Goal: Information Seeking & Learning: Compare options

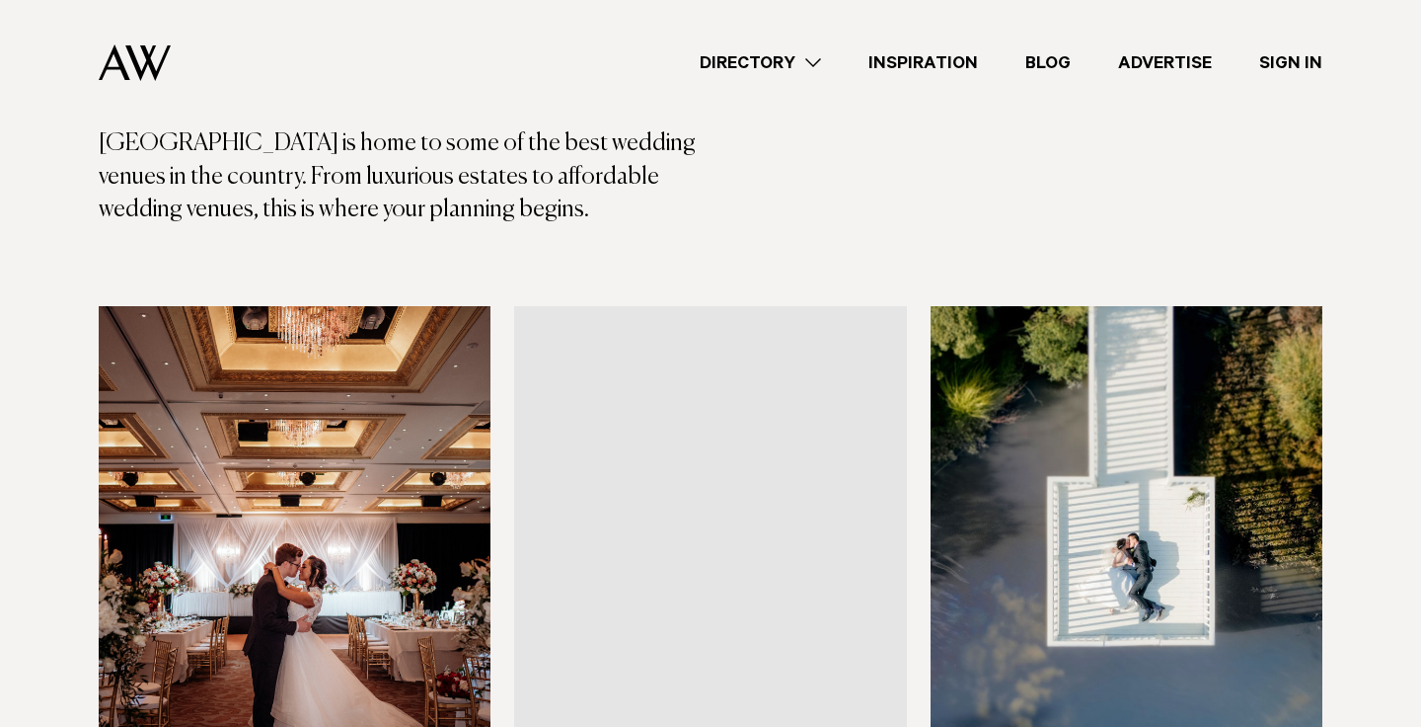
scroll to position [643, 0]
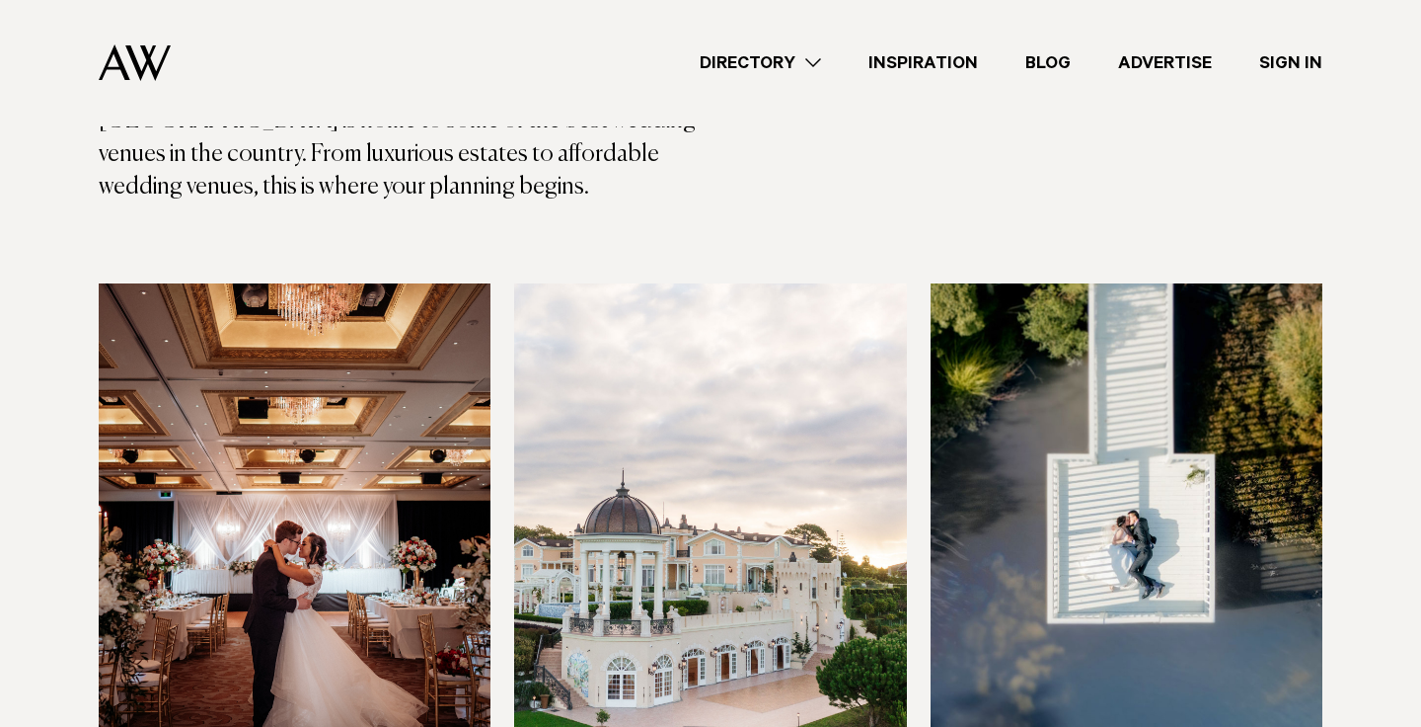
click at [0, 0] on icon "button" at bounding box center [0, 0] width 0 height 0
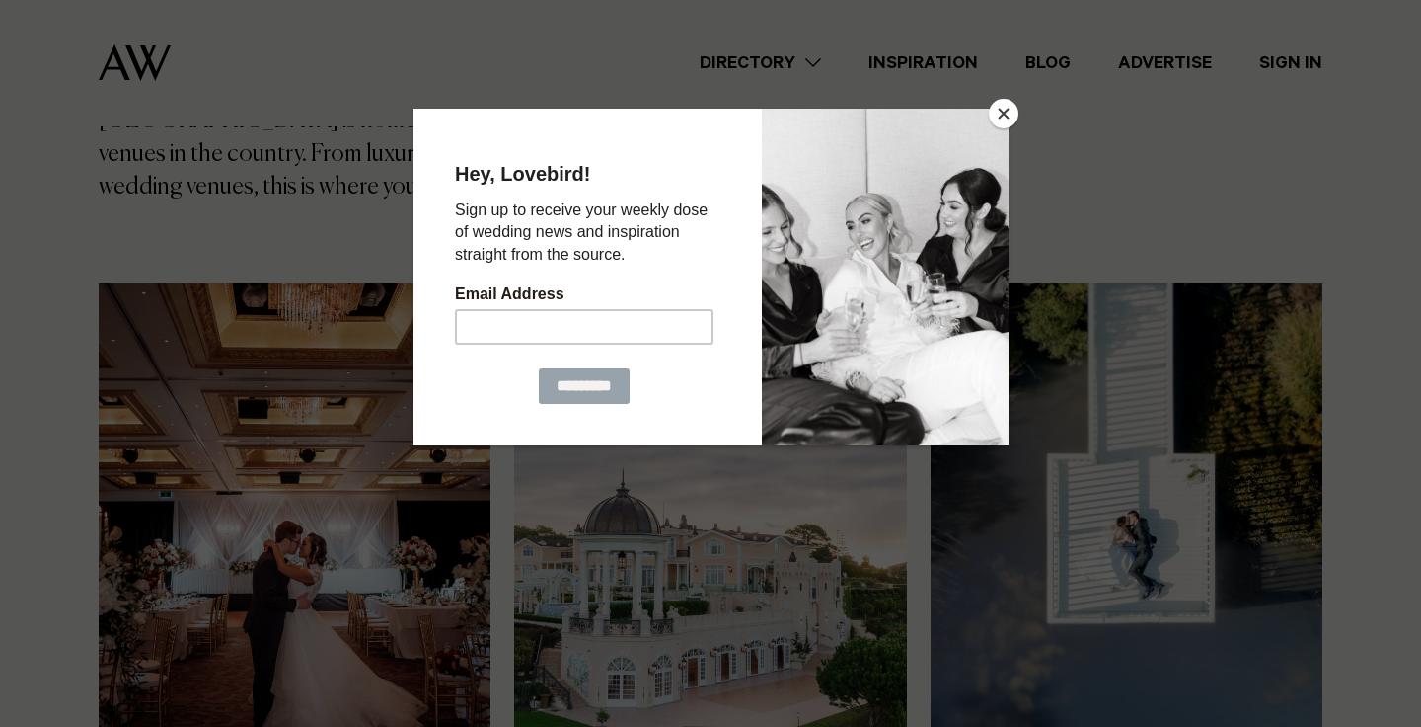
click at [992, 112] on button "Close" at bounding box center [1004, 114] width 30 height 30
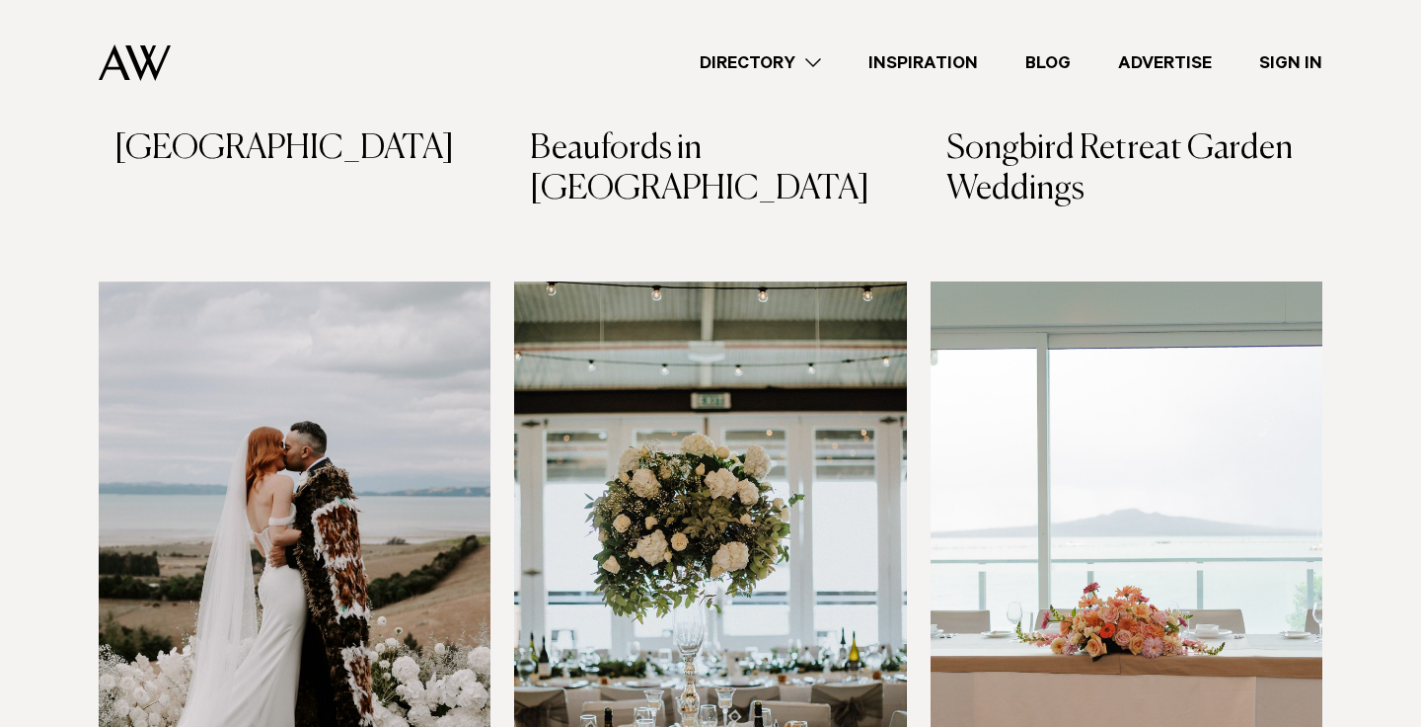
scroll to position [5662, 0]
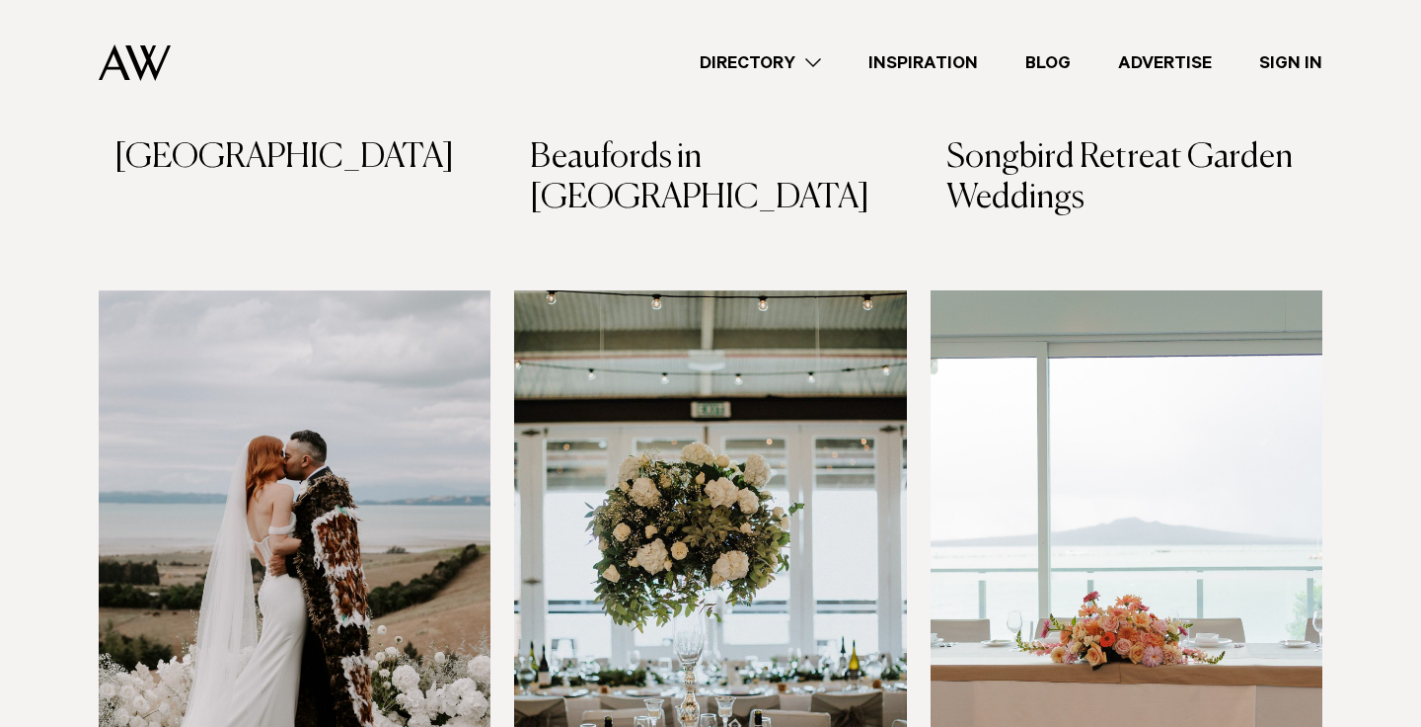
click at [351, 299] on img at bounding box center [295, 553] width 392 height 526
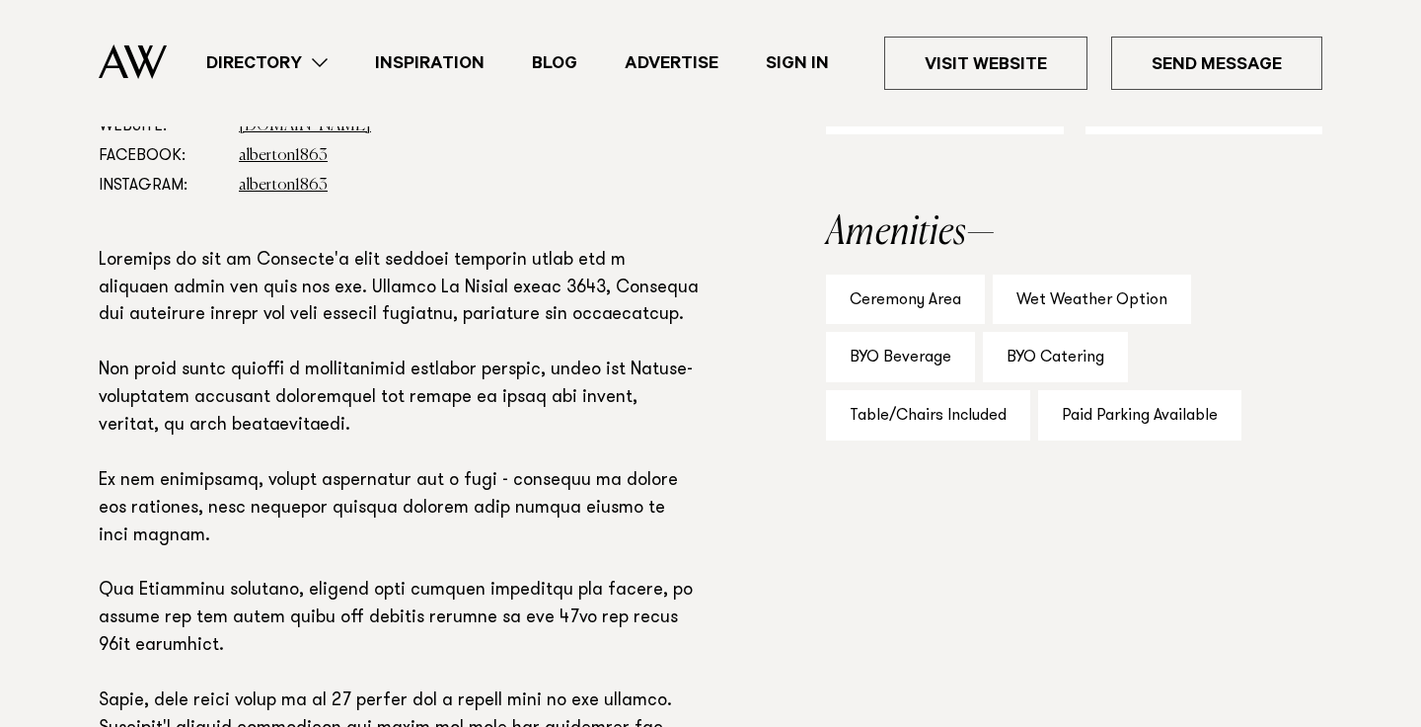
scroll to position [1454, 0]
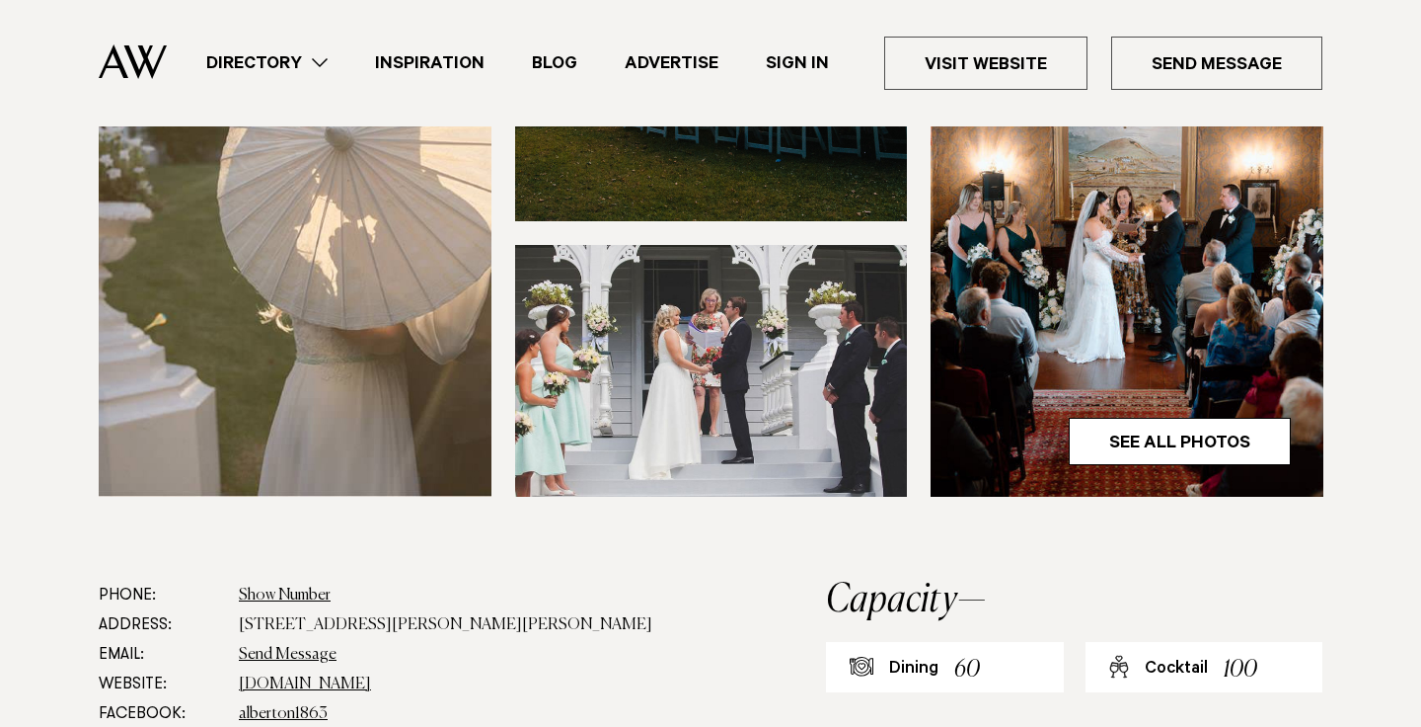
scroll to position [909, 0]
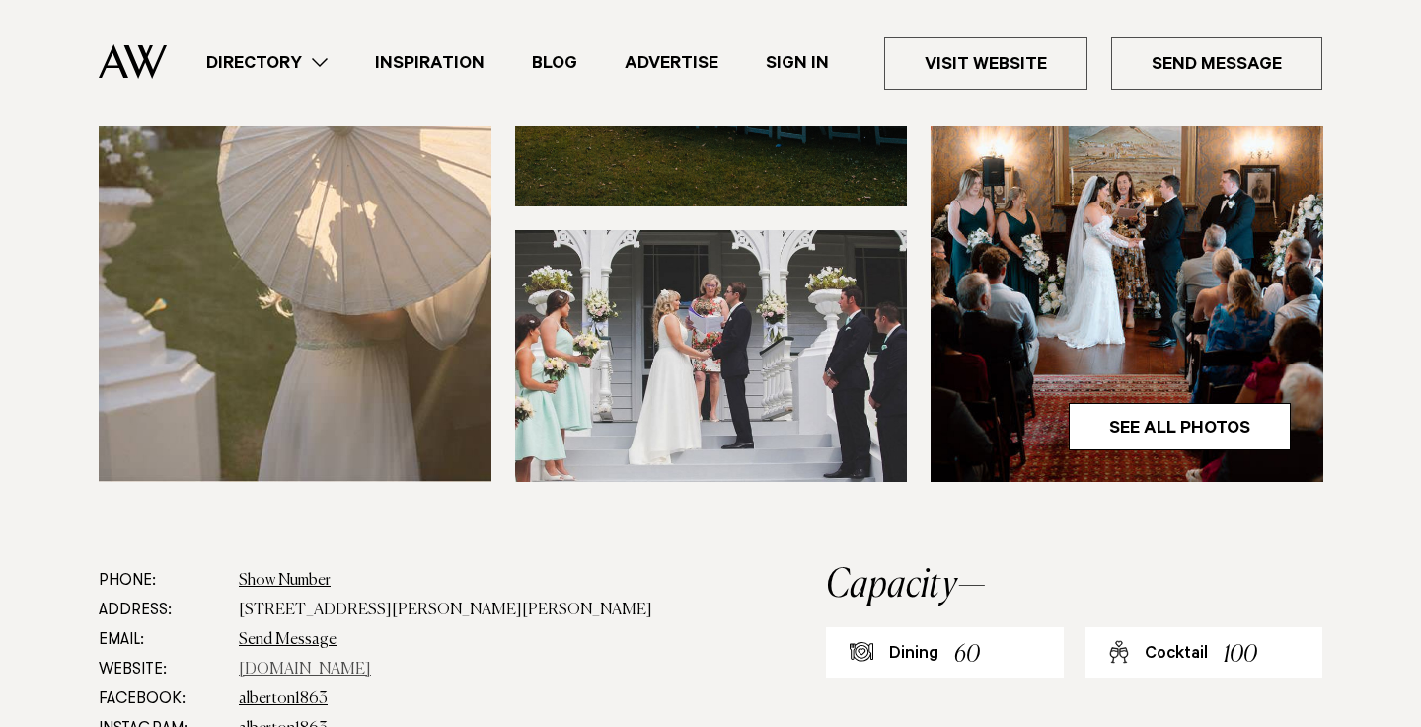
click at [368, 661] on link "www.visitheritage.co.nz" at bounding box center [305, 669] width 132 height 16
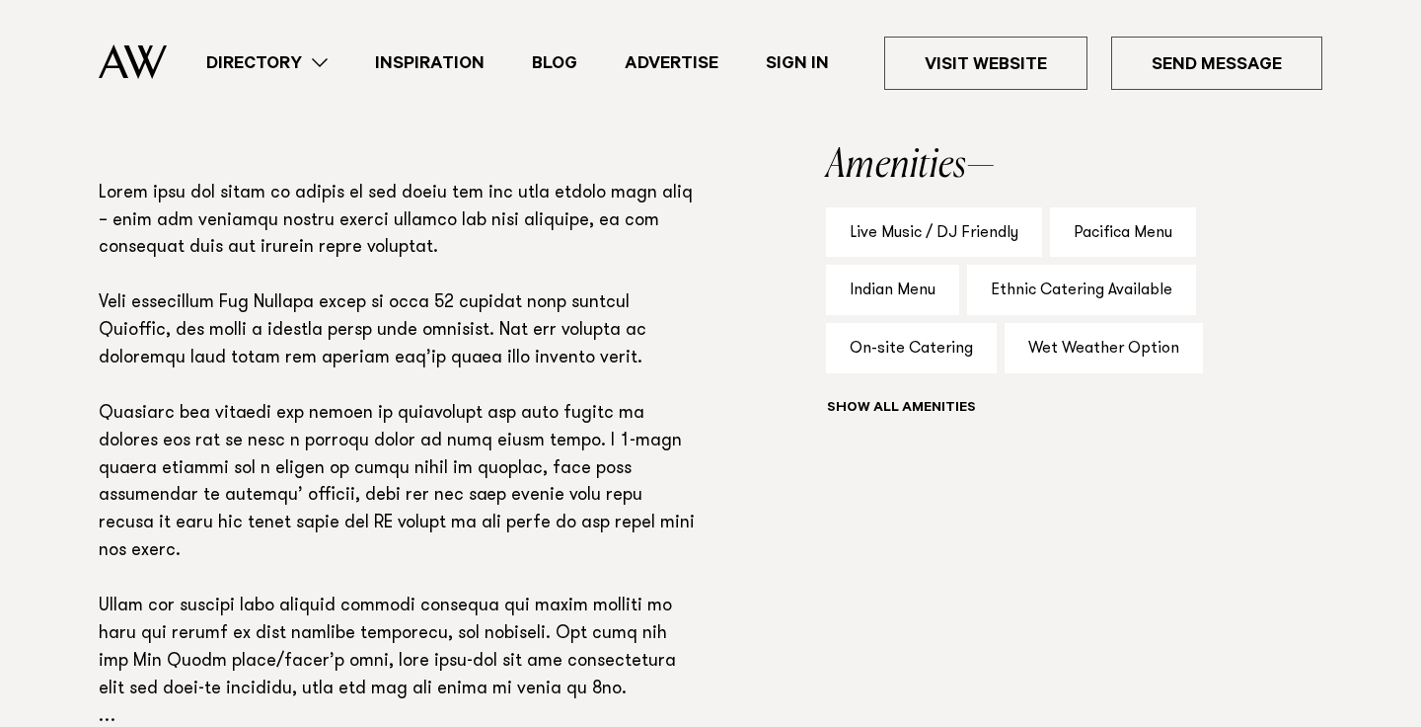
scroll to position [1520, 0]
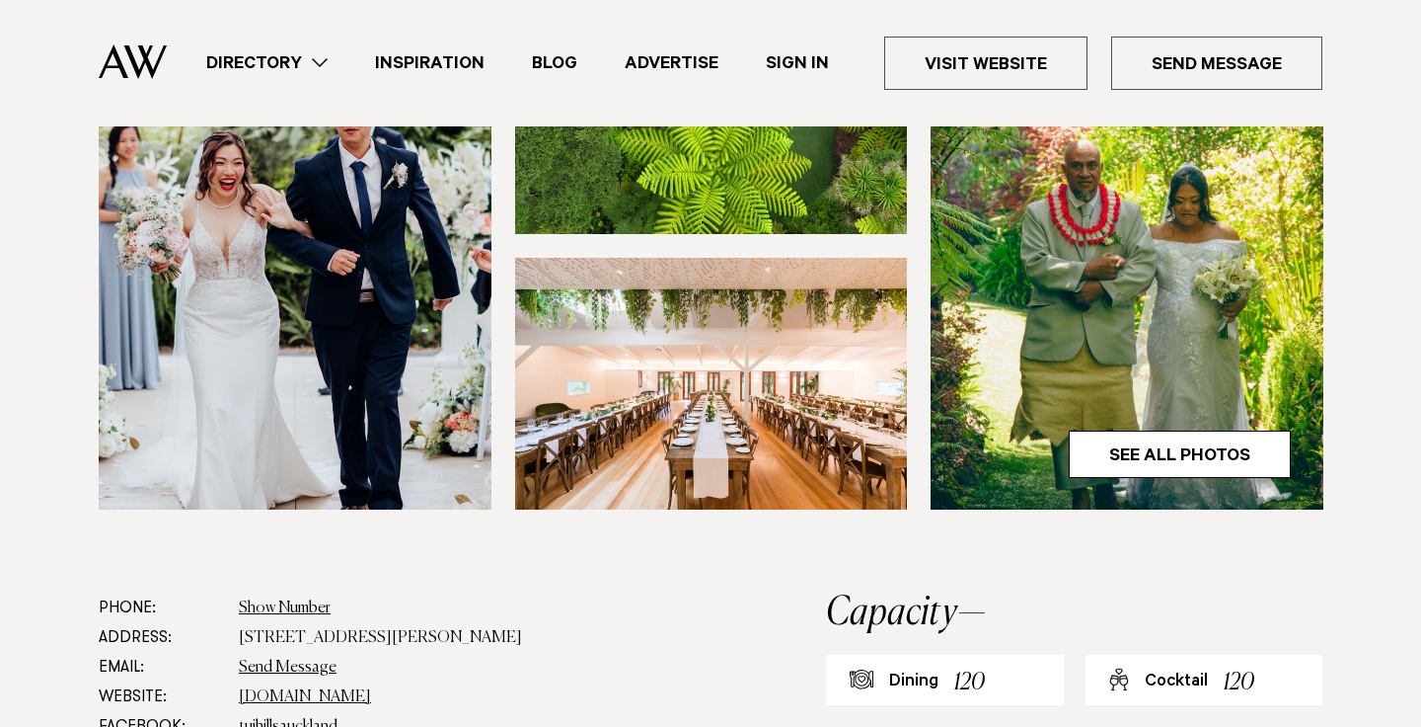
scroll to position [872, 0]
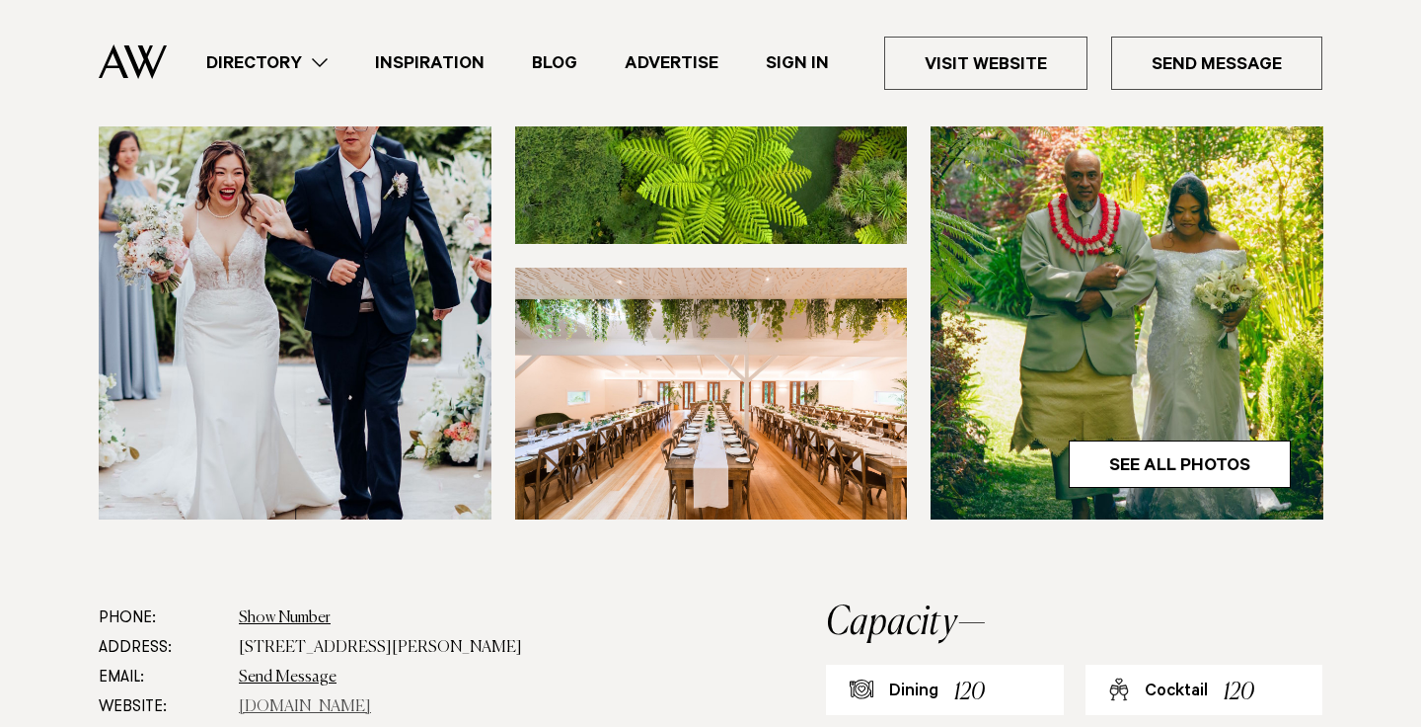
click at [296, 699] on link "tuihills.co.nz" at bounding box center [305, 707] width 132 height 16
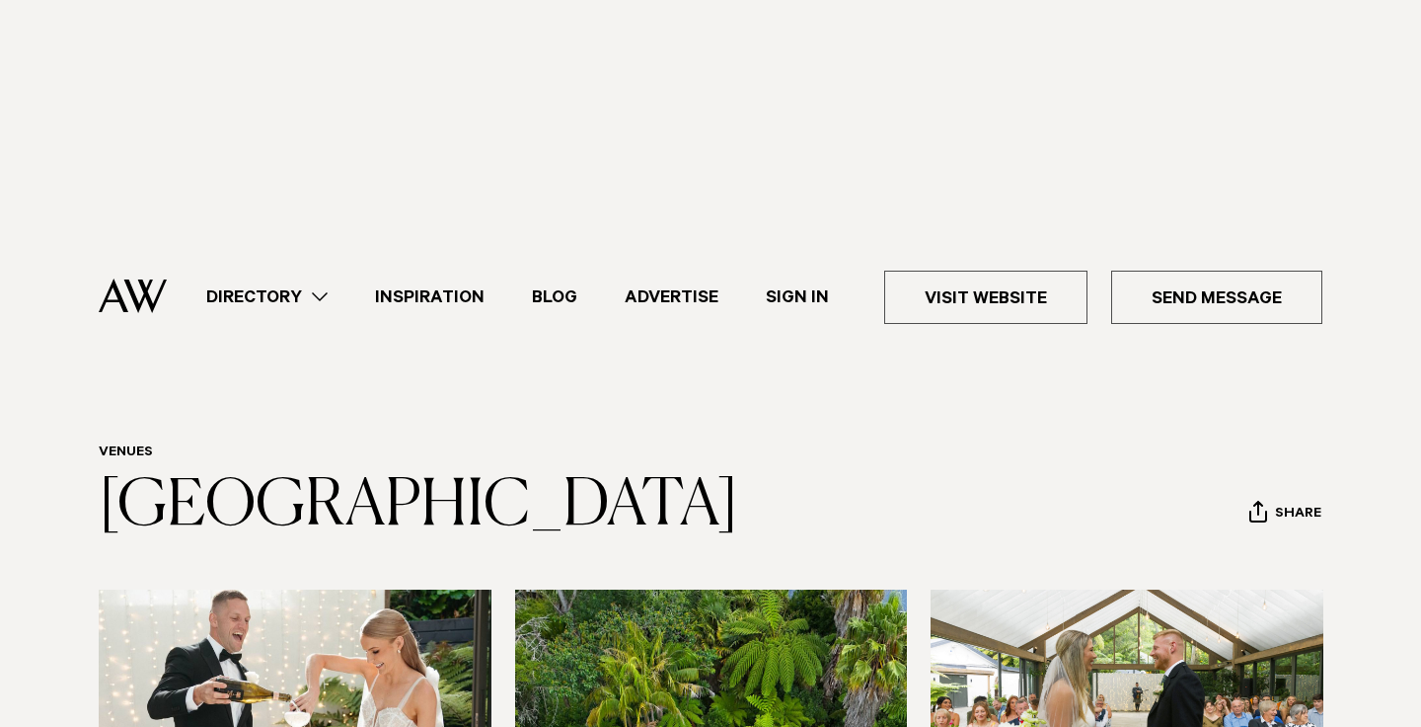
scroll to position [0, 0]
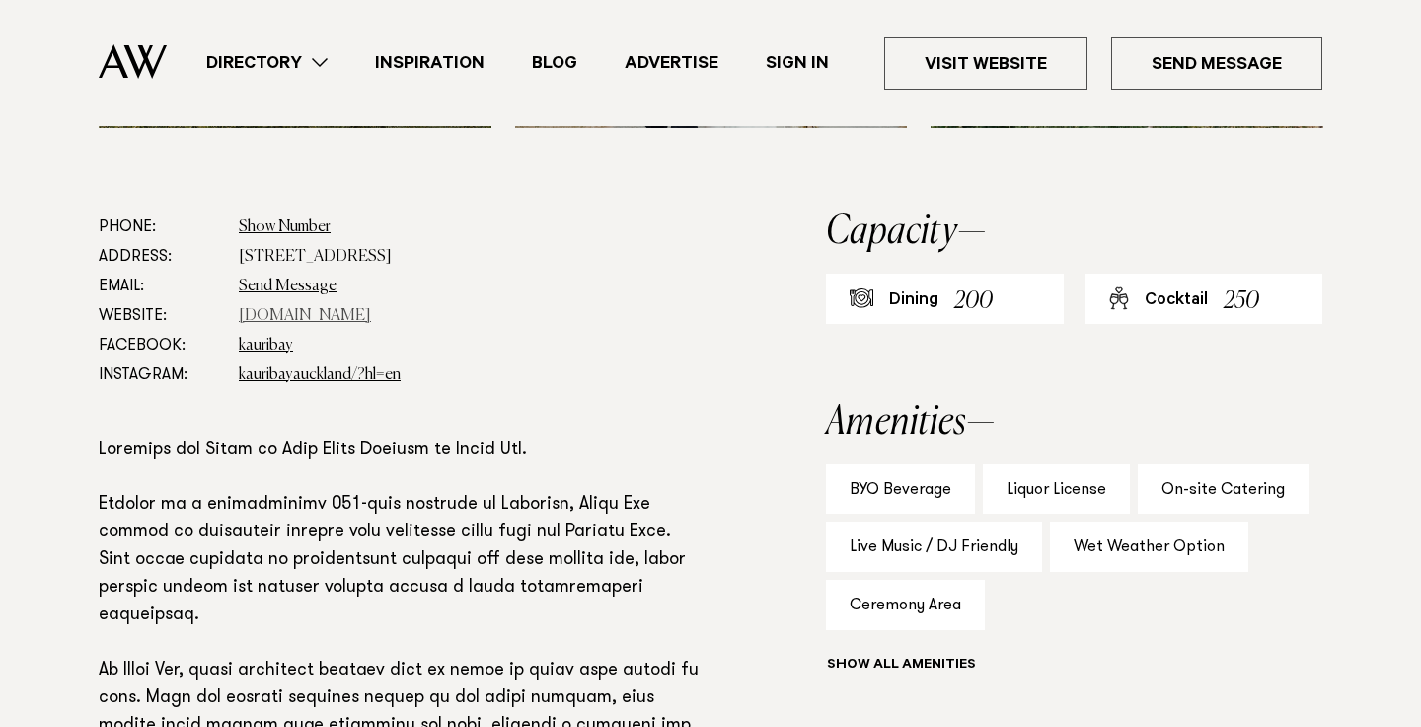
scroll to position [1130, 0]
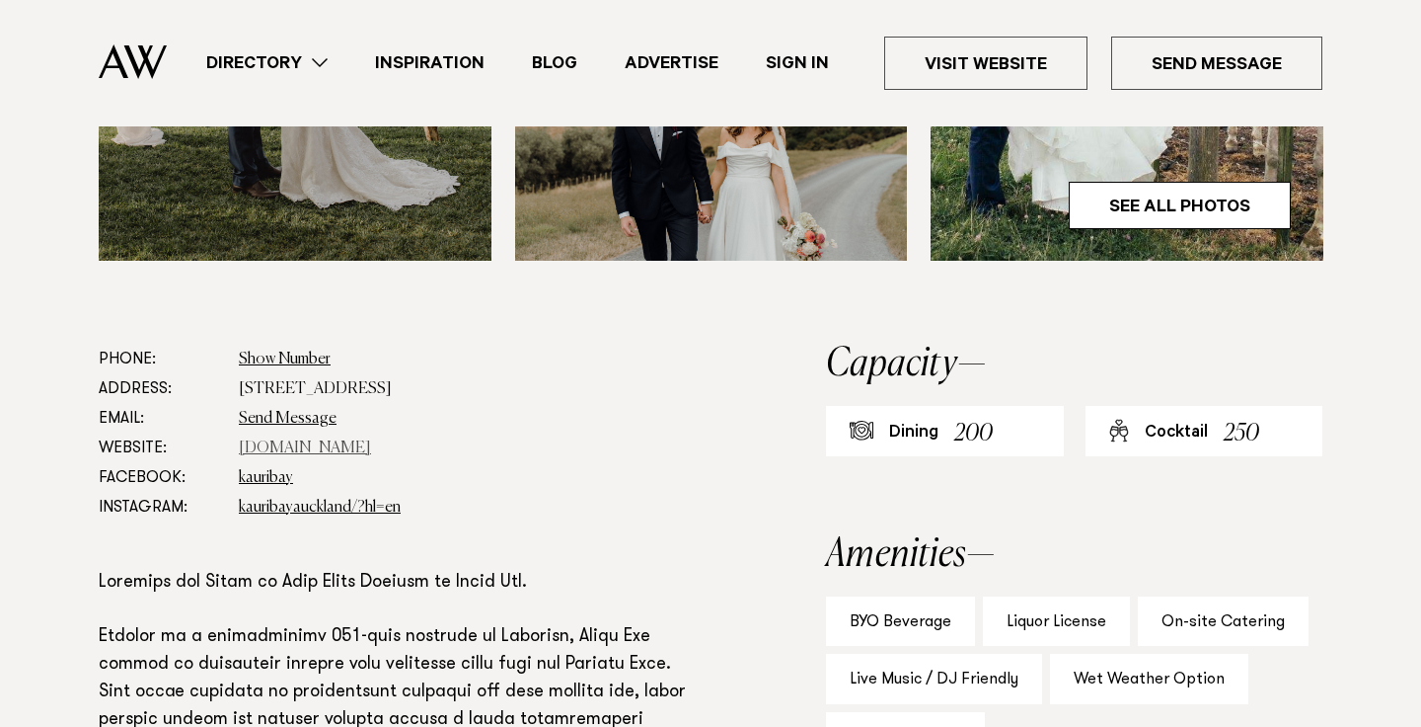
click at [308, 440] on link "kauribay.co.nz" at bounding box center [305, 448] width 132 height 16
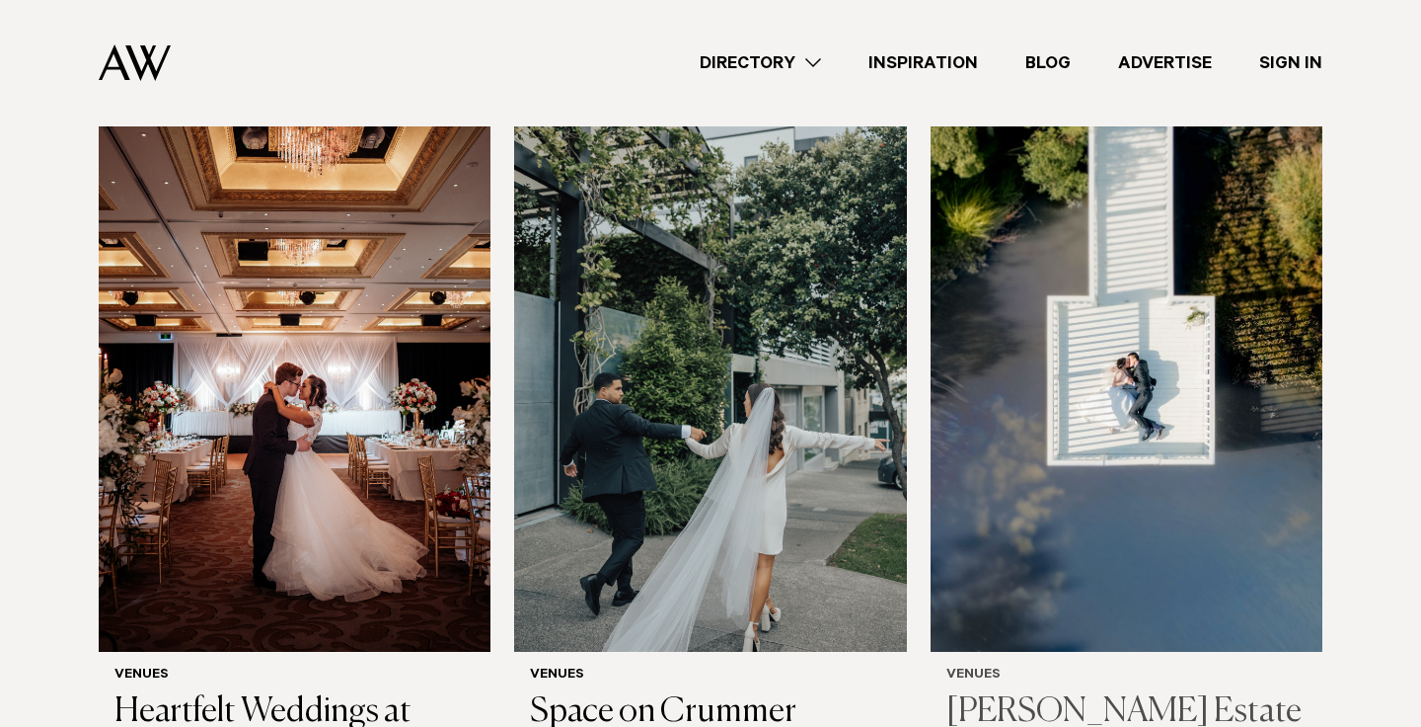
scroll to position [2238, 0]
click at [1106, 334] on img at bounding box center [1127, 387] width 392 height 526
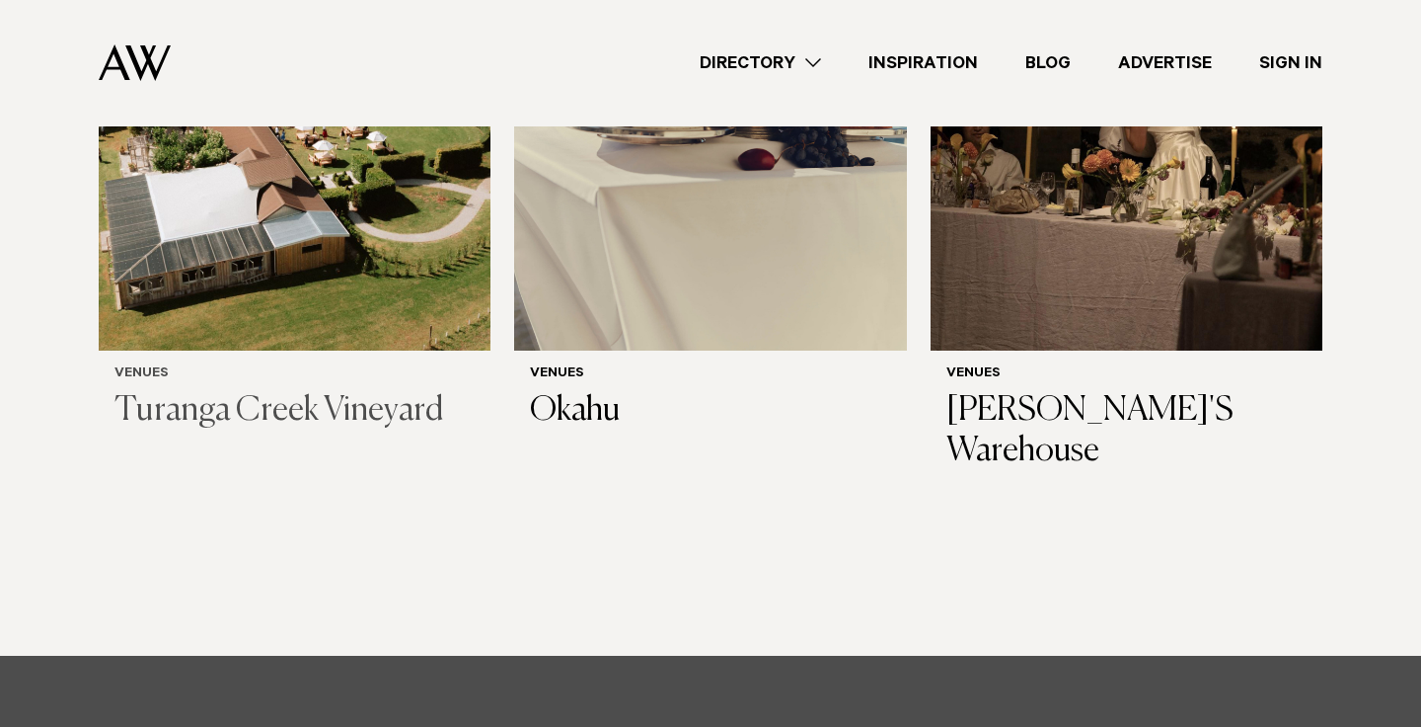
scroll to position [11095, 0]
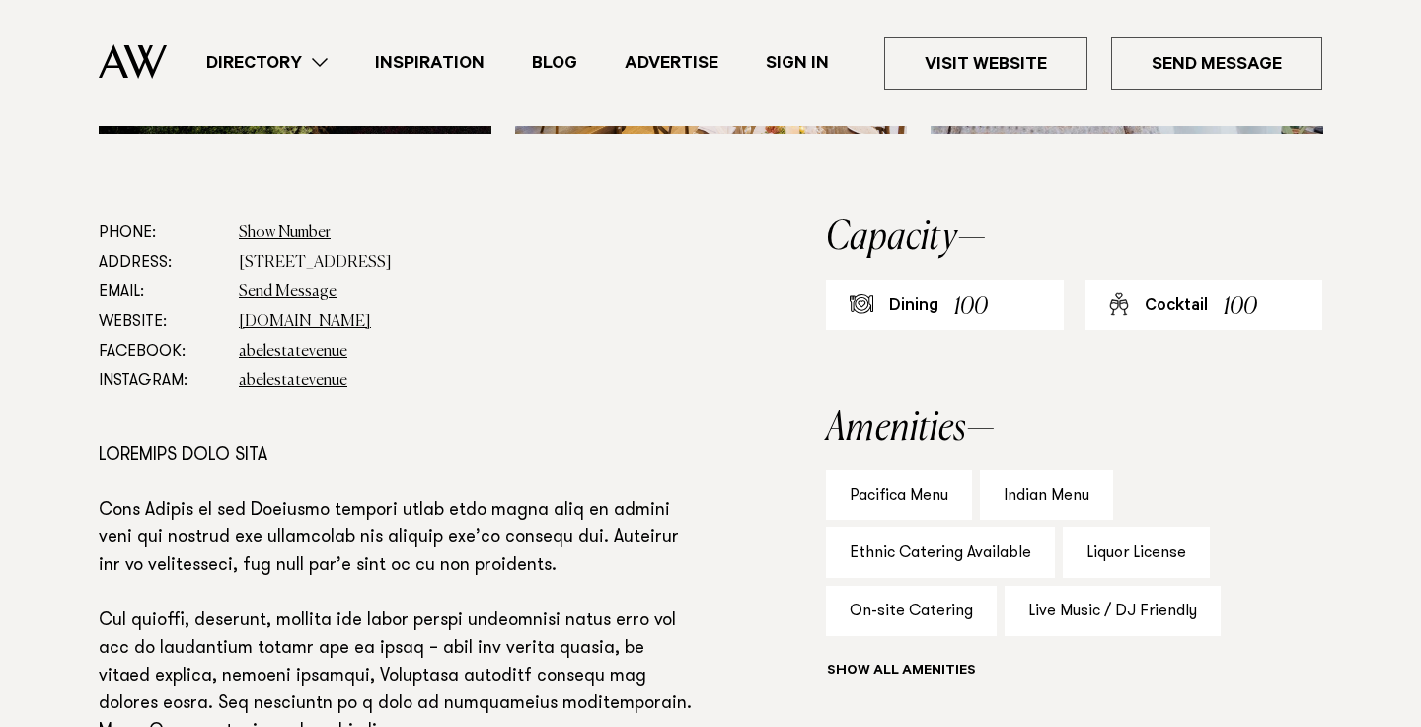
scroll to position [1146, 0]
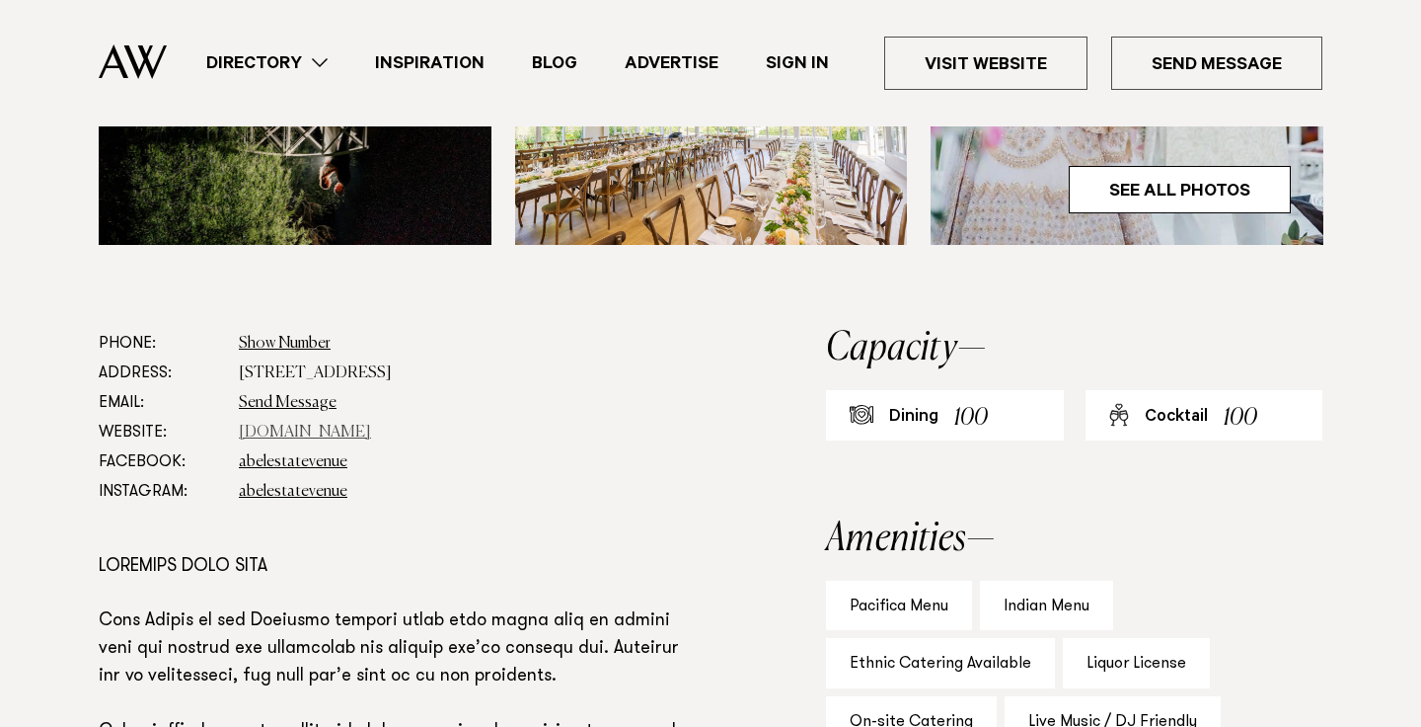
click at [311, 424] on link "abelestate.co.nz" at bounding box center [305, 432] width 132 height 16
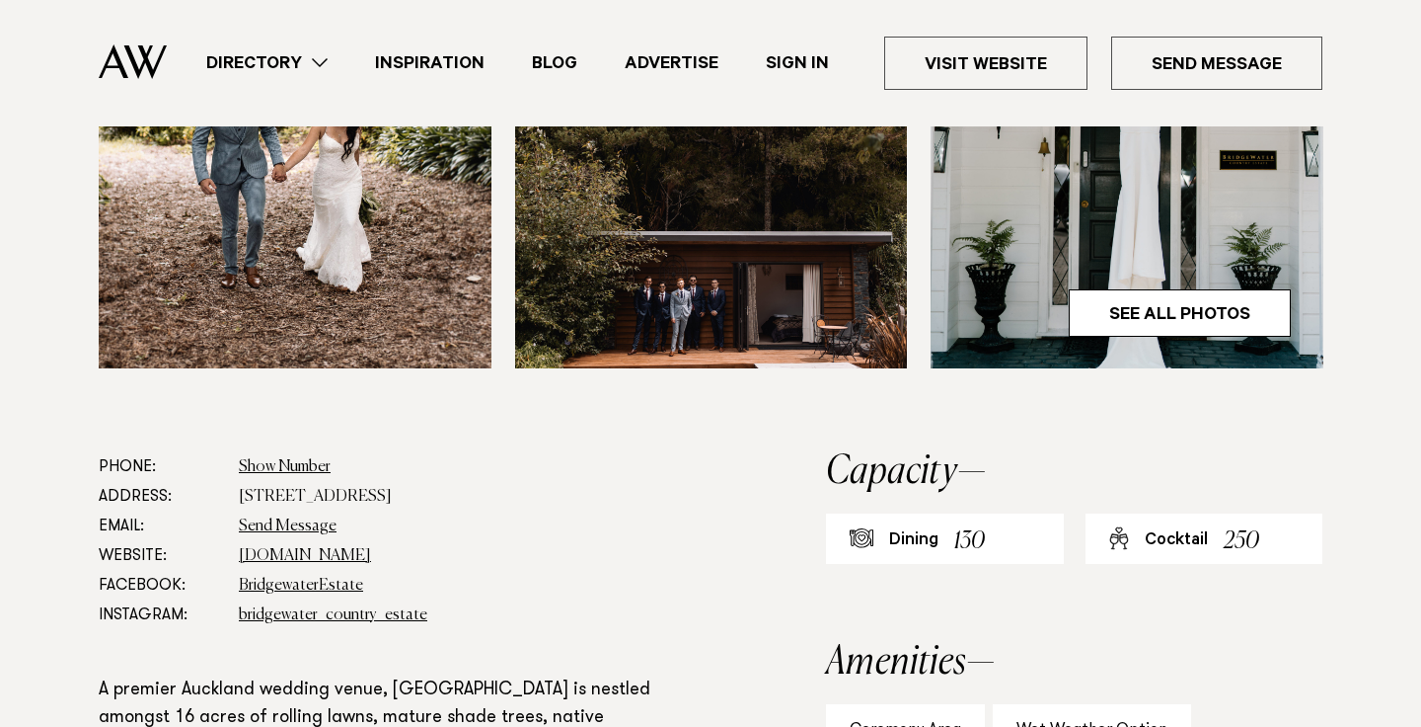
scroll to position [1024, 0]
click at [371, 547] on link "[DOMAIN_NAME]" at bounding box center [305, 555] width 132 height 16
